Goal: Communication & Community: Answer question/provide support

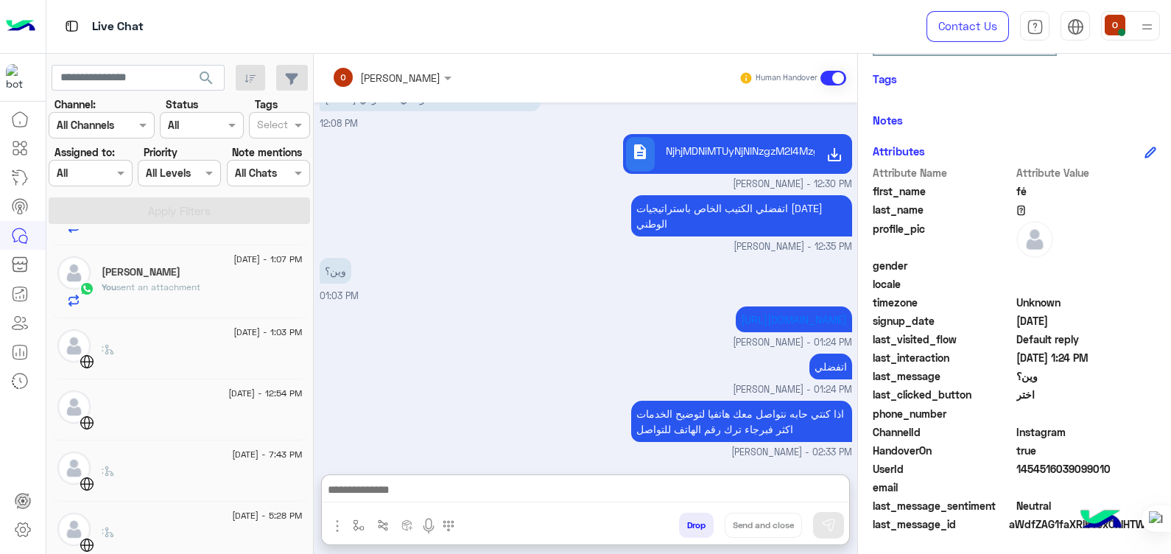
scroll to position [155, 0]
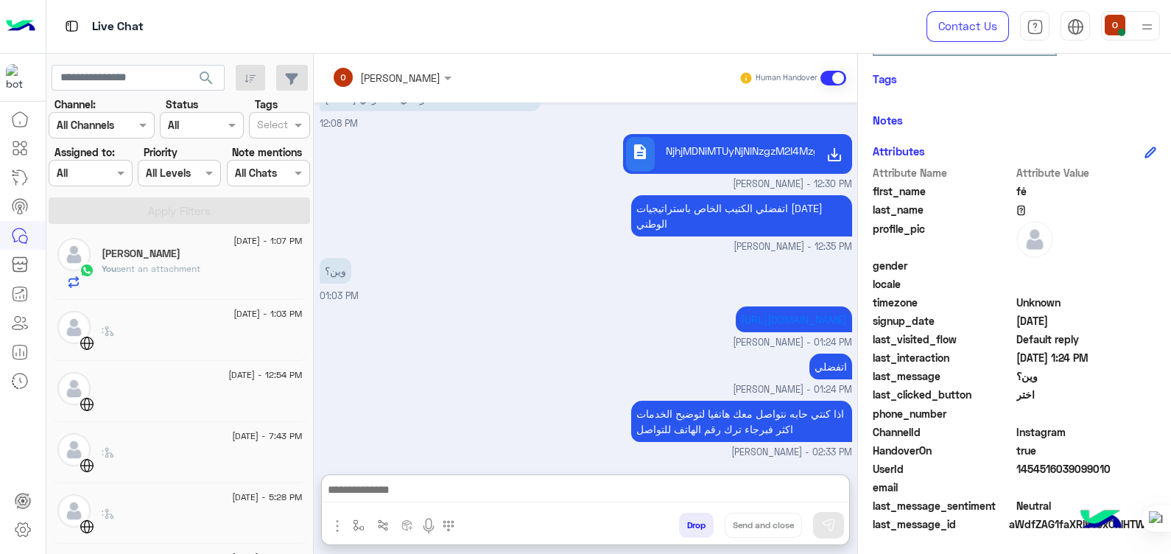
click at [204, 244] on div "[DATE] - 1:07 PM" at bounding box center [202, 243] width 201 height 10
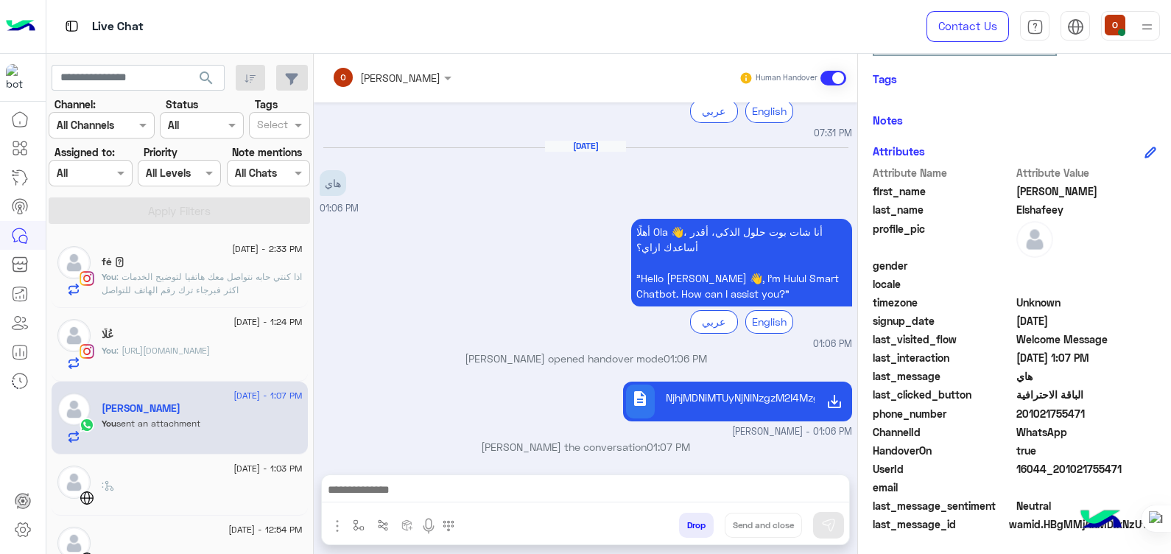
click at [169, 309] on div "[DATE] - 1:24 PM عُلّا You : [URL][DOMAIN_NAME]" at bounding box center [180, 345] width 256 height 74
click at [159, 289] on span ": اذا كنتي حابه نتواصل معك هاتفيا لتوضيح الخدمات اكثر فبرجاء ترك رقم الهاتف للت…" at bounding box center [202, 283] width 200 height 24
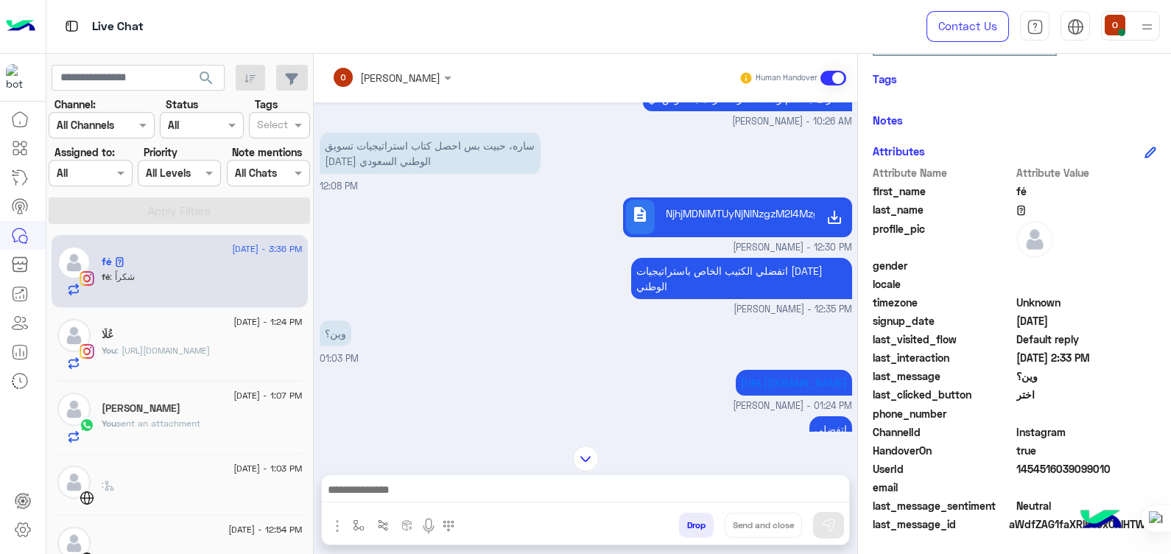
scroll to position [1361, 0]
